Goal: Check status: Check status

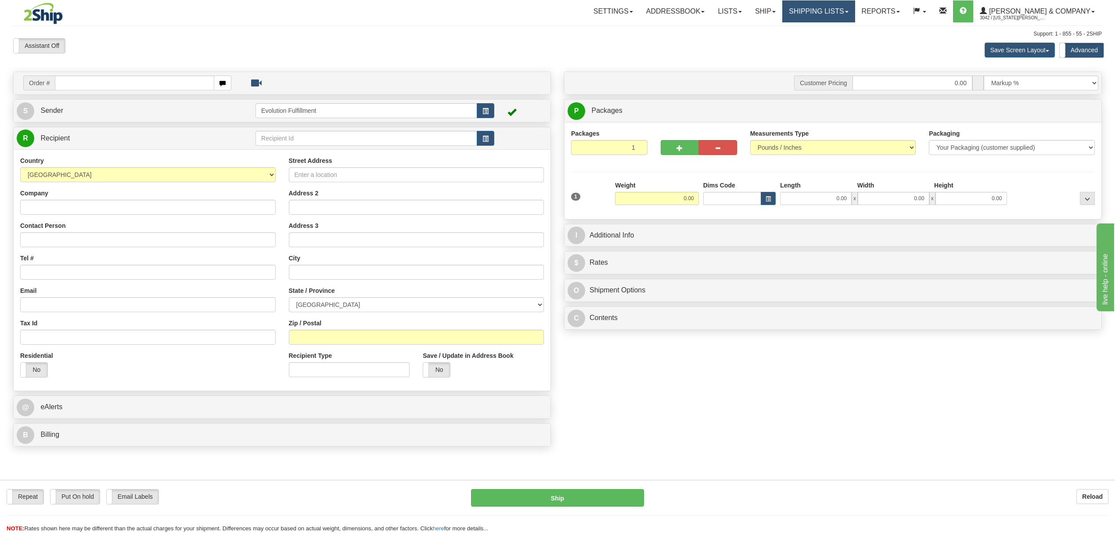
click at [845, 11] on link "Shipping lists" at bounding box center [818, 11] width 72 height 22
click at [845, 39] on span "Search Shipment History" at bounding box center [812, 42] width 68 height 7
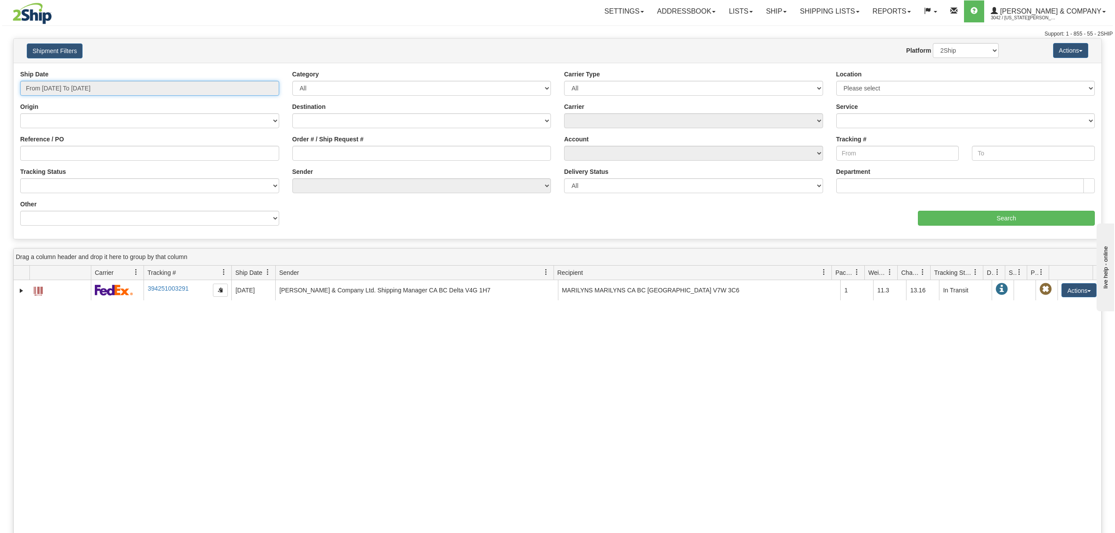
click at [67, 85] on input "From 10/14/2025 To 10/15/2025" at bounding box center [149, 88] width 259 height 15
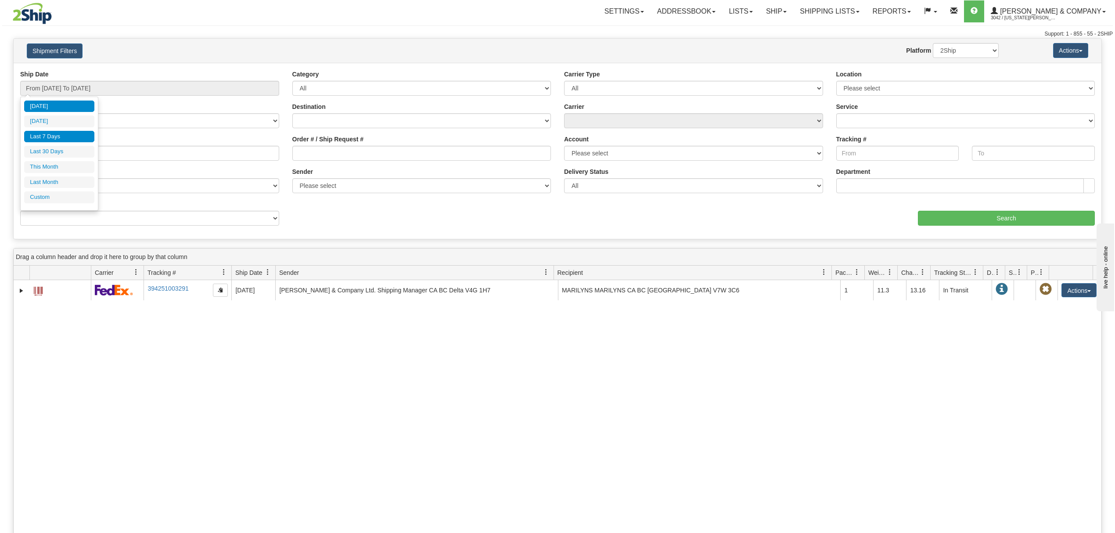
click at [63, 134] on li "Last 7 Days" at bounding box center [59, 137] width 70 height 12
type input "From 10/09/2025 To 10/15/2025"
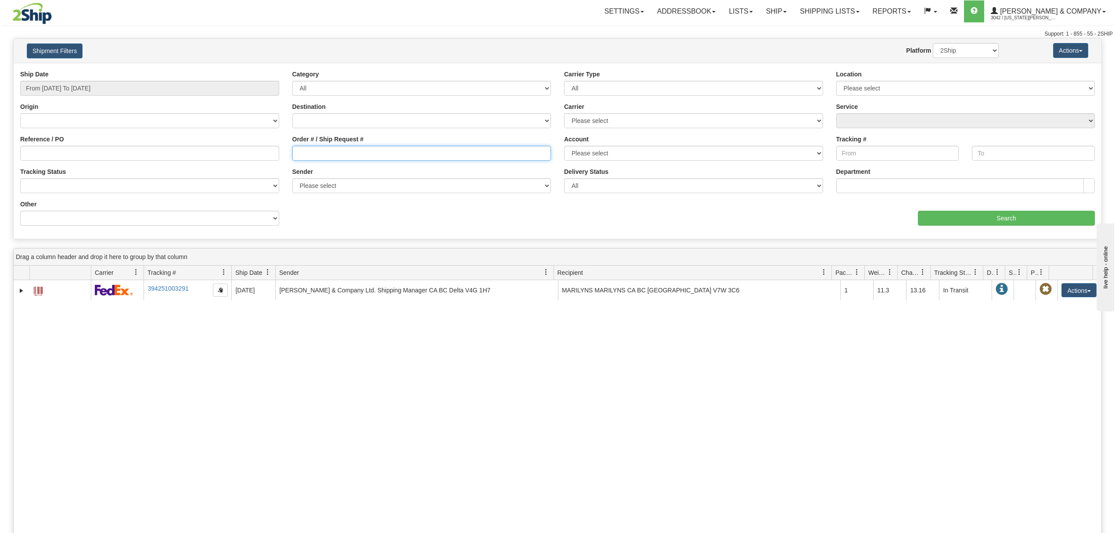
click at [341, 150] on input "Order # / Ship Request #" at bounding box center [421, 153] width 259 height 15
type input "904120"
click at [929, 219] on input "Search" at bounding box center [1006, 218] width 177 height 15
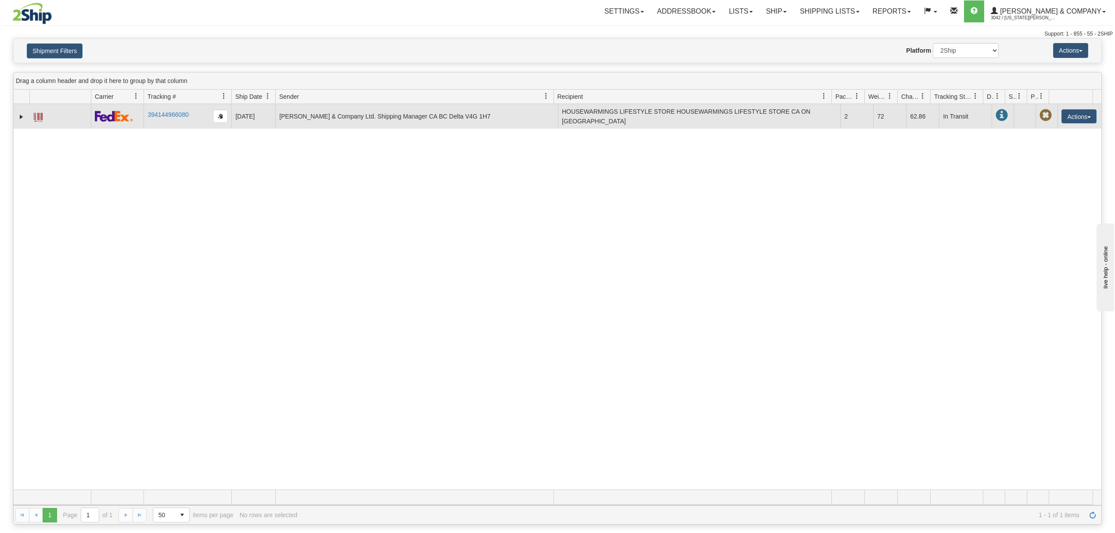
click at [37, 120] on span at bounding box center [38, 117] width 9 height 9
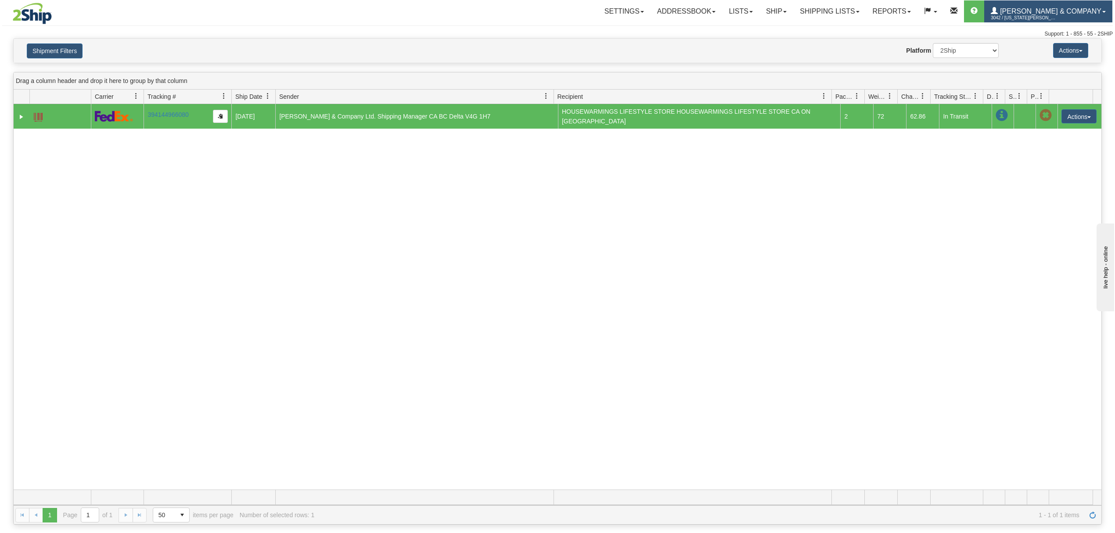
click at [1044, 13] on span "[PERSON_NAME] & Company" at bounding box center [1050, 10] width 104 height 7
click at [1045, 57] on span "LOG OUT" at bounding box center [1054, 53] width 28 height 7
